Goal: Entertainment & Leisure: Consume media (video, audio)

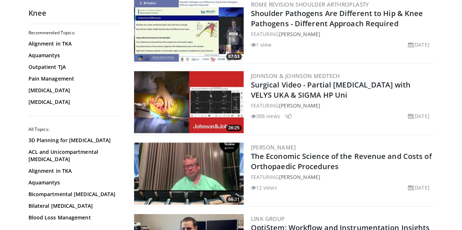
scroll to position [298, 0]
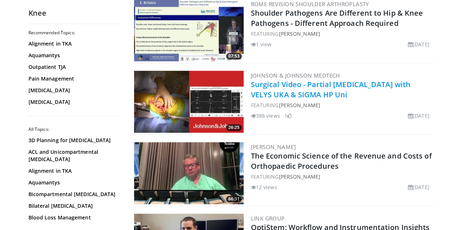
click at [266, 93] on link "Surgical Video - Partial Knee Arthroplasty with VELYS UKA & SIGMA HP Uni" at bounding box center [331, 90] width 160 height 20
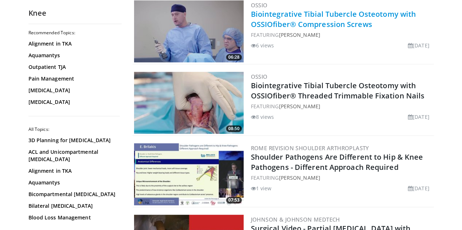
scroll to position [152, 0]
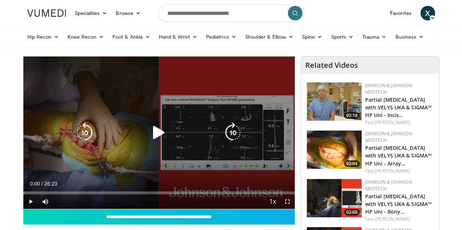
click at [149, 133] on icon "Video Player" at bounding box center [159, 133] width 20 height 20
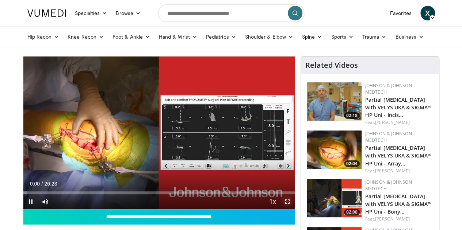
click at [295, 209] on span "Video Player" at bounding box center [287, 202] width 15 height 15
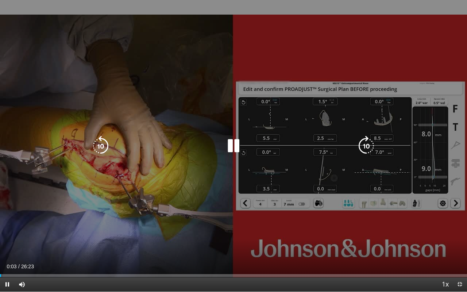
click at [362, 143] on icon "Video Player" at bounding box center [366, 146] width 20 height 20
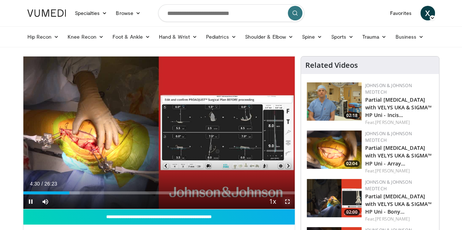
click at [292, 209] on span "Video Player" at bounding box center [287, 202] width 15 height 15
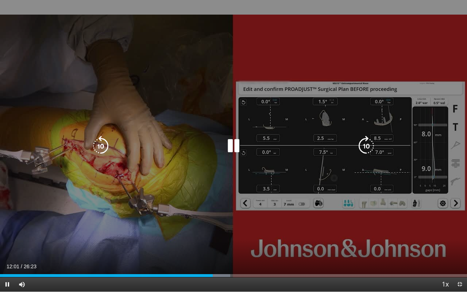
click at [237, 145] on icon "Video Player" at bounding box center [233, 146] width 20 height 20
drag, startPoint x: 234, startPoint y: 152, endPoint x: 237, endPoint y: 155, distance: 4.5
click at [237, 155] on icon "Video Player" at bounding box center [233, 146] width 20 height 20
click at [232, 146] on icon "Video Player" at bounding box center [233, 146] width 20 height 20
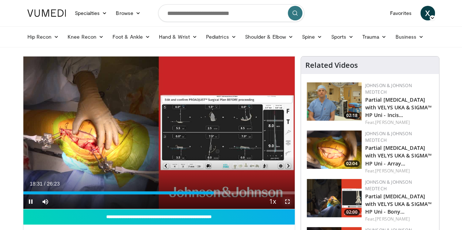
click at [294, 209] on span "Video Player" at bounding box center [287, 202] width 15 height 15
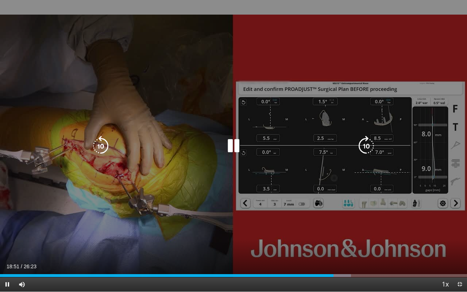
click at [239, 148] on icon "Video Player" at bounding box center [233, 146] width 20 height 20
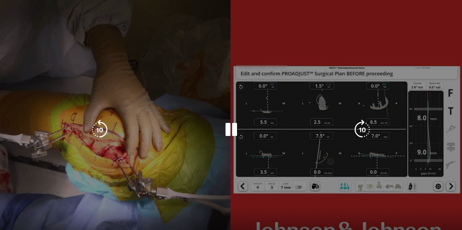
scroll to position [71, 0]
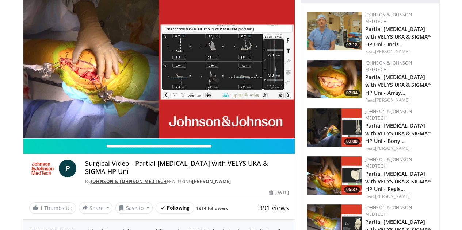
click at [121, 185] on link "Johnson & Johnson MedTech" at bounding box center [129, 181] width 76 height 6
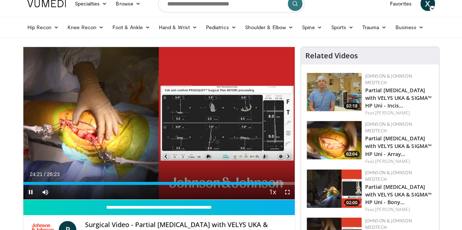
scroll to position [12, 0]
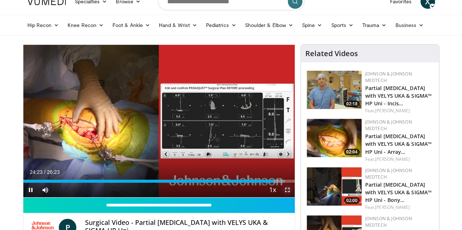
click at [294, 197] on span "Video Player" at bounding box center [287, 190] width 15 height 15
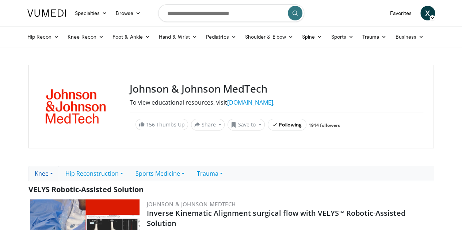
click at [31, 175] on link "Knee" at bounding box center [43, 173] width 31 height 15
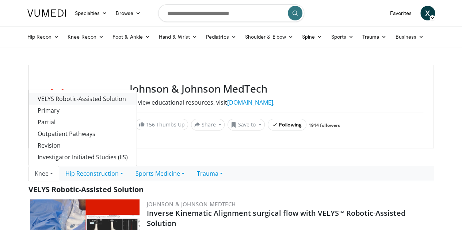
click at [64, 97] on link "VELYS Robotic-Assisted Solution" at bounding box center [83, 99] width 108 height 12
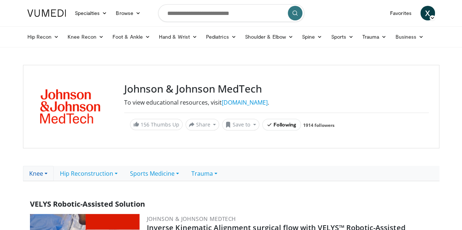
click at [25, 176] on link "Knee" at bounding box center [38, 173] width 31 height 15
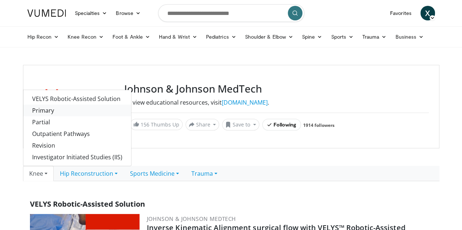
click at [46, 110] on link "Primary" at bounding box center [77, 111] width 108 height 12
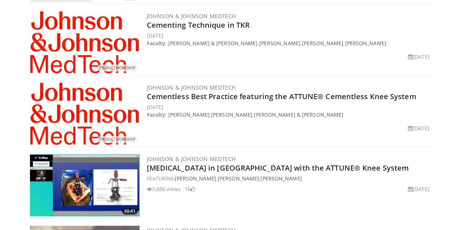
scroll to position [1778, 0]
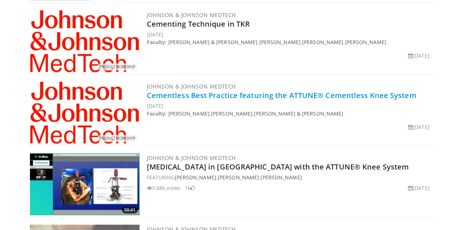
click at [183, 91] on link "Cementless Best Practice featuring the ATTUNE® Cementless Knee System" at bounding box center [281, 96] width 269 height 10
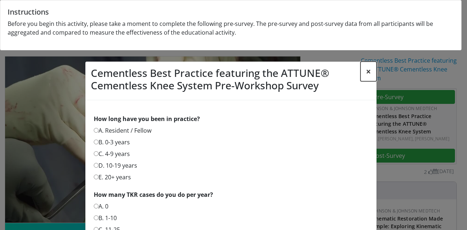
click at [366, 71] on button "×" at bounding box center [369, 72] width 16 height 20
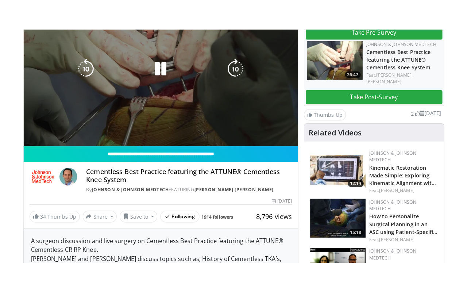
scroll to position [97, 0]
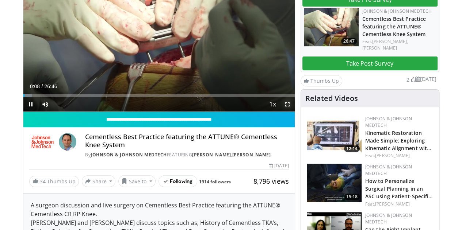
click at [291, 112] on span "Video Player" at bounding box center [287, 104] width 15 height 15
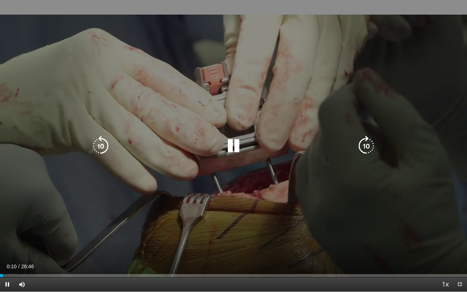
click at [367, 152] on icon "Video Player" at bounding box center [366, 146] width 20 height 20
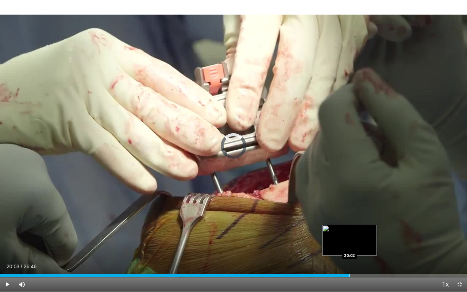
click at [350, 230] on div "Progress Bar" at bounding box center [350, 275] width 1 height 3
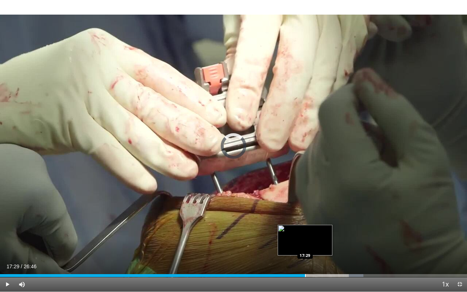
click at [305, 230] on div "Loaded : 77.81% 17:29 17:29" at bounding box center [233, 273] width 467 height 7
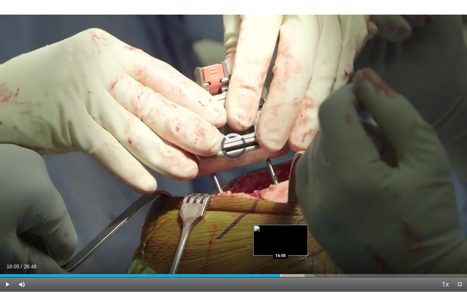
click at [281, 230] on div "Progress Bar" at bounding box center [281, 275] width 1 height 3
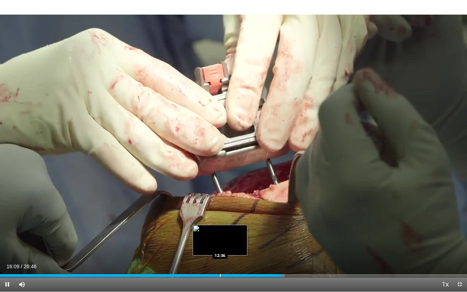
click at [220, 230] on div "Loaded : 61.00% 16:09 12:36" at bounding box center [233, 273] width 467 height 7
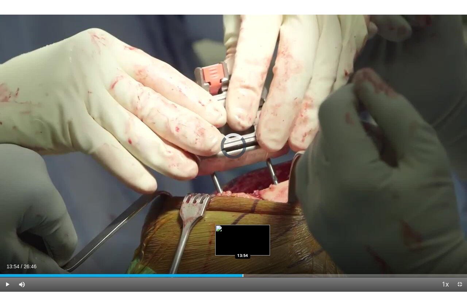
click at [243, 230] on div "Progress Bar" at bounding box center [243, 275] width 1 height 3
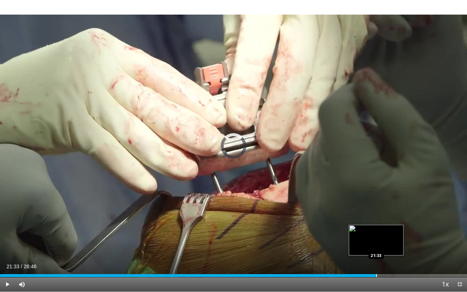
click at [376, 230] on div "Progress Bar" at bounding box center [376, 275] width 1 height 3
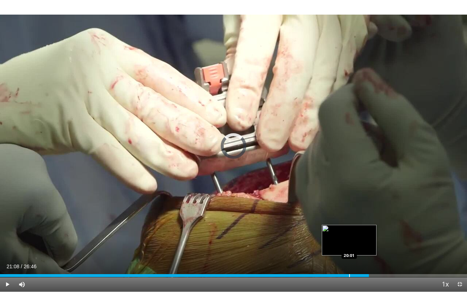
click at [349, 230] on div "Loaded : 0.00% 20:58 20:01" at bounding box center [233, 273] width 467 height 7
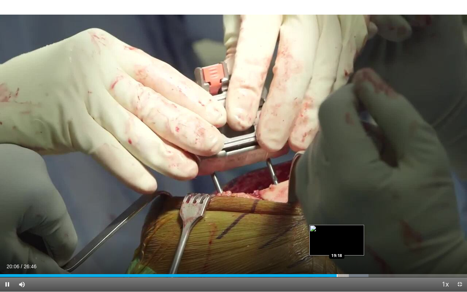
click at [337, 230] on div "Progress Bar" at bounding box center [337, 275] width 1 height 3
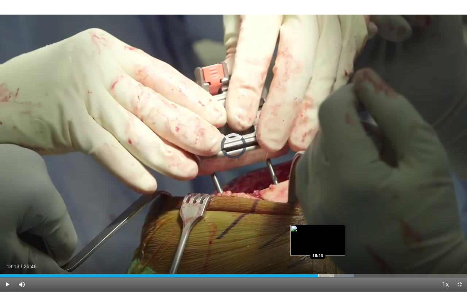
click at [318, 230] on div "Progress Bar" at bounding box center [318, 275] width 1 height 3
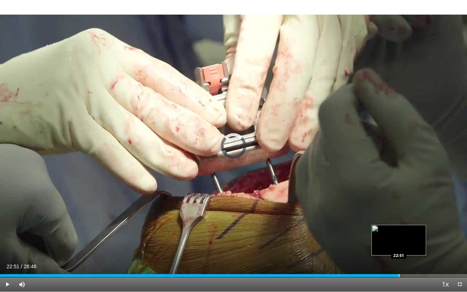
click at [399, 230] on div "Progress Bar" at bounding box center [399, 275] width 1 height 3
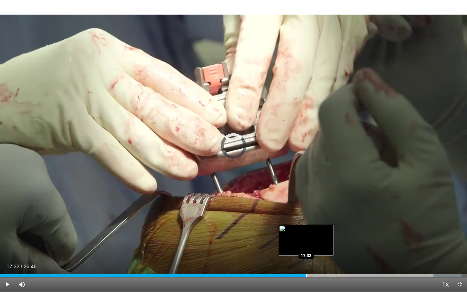
click at [306, 230] on div "Loaded : 98.82% 17:32 17:32" at bounding box center [233, 273] width 467 height 7
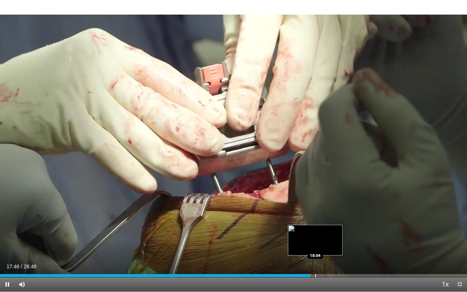
click at [315, 230] on div "Progress Bar" at bounding box center [315, 275] width 1 height 3
click at [323, 230] on div "Progress Bar" at bounding box center [323, 275] width 1 height 3
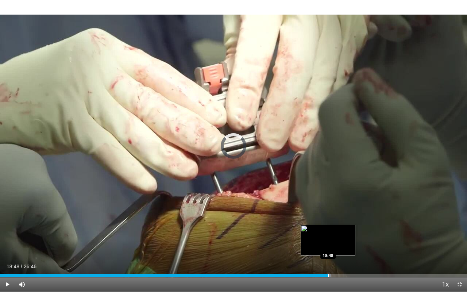
click at [328, 230] on div "Progress Bar" at bounding box center [328, 275] width 1 height 3
click at [335, 230] on div "Progress Bar" at bounding box center [335, 275] width 1 height 3
click at [338, 230] on div "Loaded : 75.82% 19:11 19:22" at bounding box center [233, 273] width 467 height 7
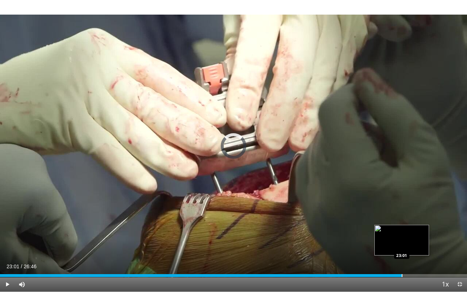
click at [402, 230] on div "Loaded : 76.44% 19:28 23:01" at bounding box center [233, 273] width 467 height 7
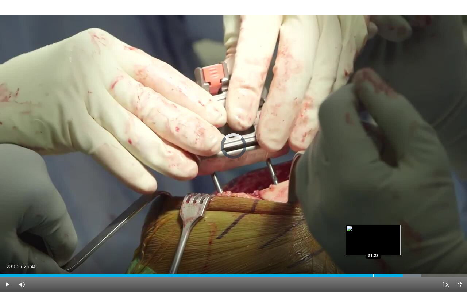
click at [373, 230] on div "23:05" at bounding box center [201, 275] width 403 height 3
click at [377, 230] on div "Progress Bar" at bounding box center [377, 275] width 1 height 3
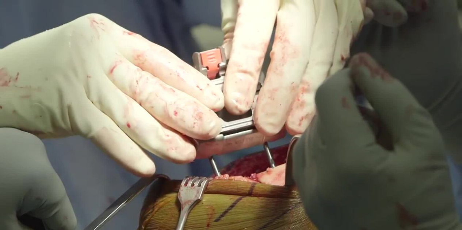
scroll to position [91, 0]
